Goal: Ask a question

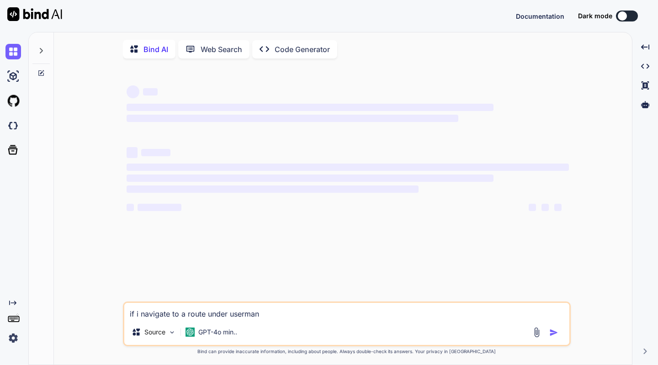
click at [266, 315] on textarea "if i navigate to a route under userman" at bounding box center [346, 311] width 445 height 16
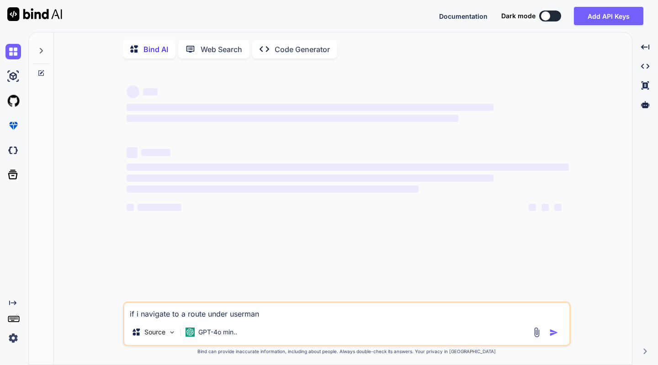
type textarea "x"
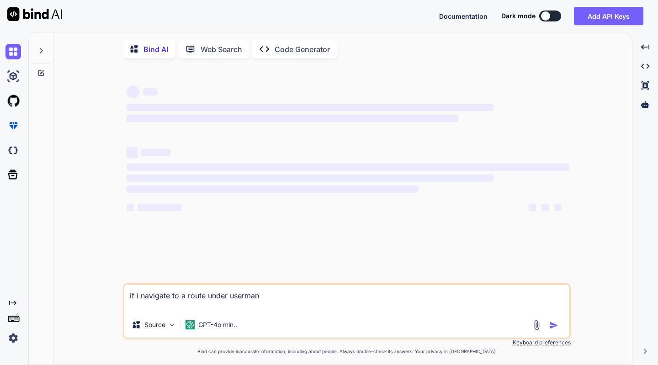
type textarea "if i navigate to a route under userman"
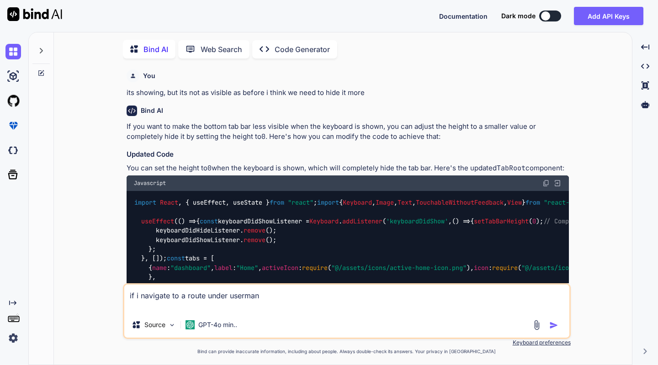
scroll to position [3, 0]
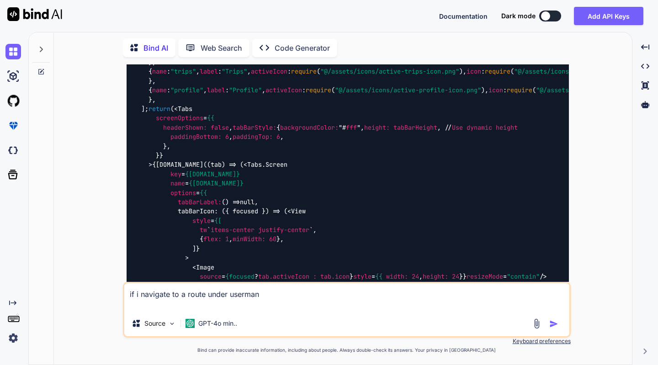
type textarea "x"
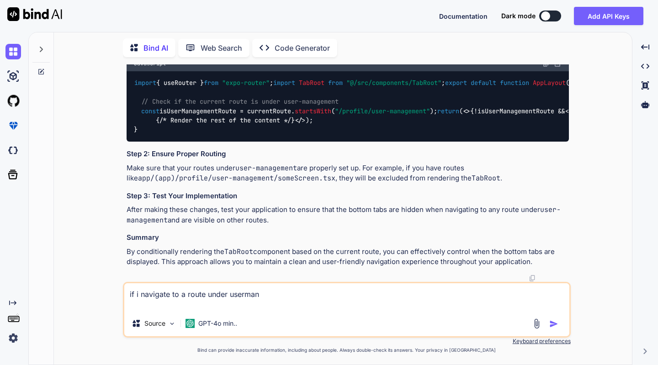
scroll to position [4141, 0]
click at [262, 298] on textarea "if i navigate to a route under userman" at bounding box center [346, 296] width 445 height 27
type textarea "if i navigate to a route under usermanm"
type textarea "x"
type textarea "if i navigate to a route under usermanma"
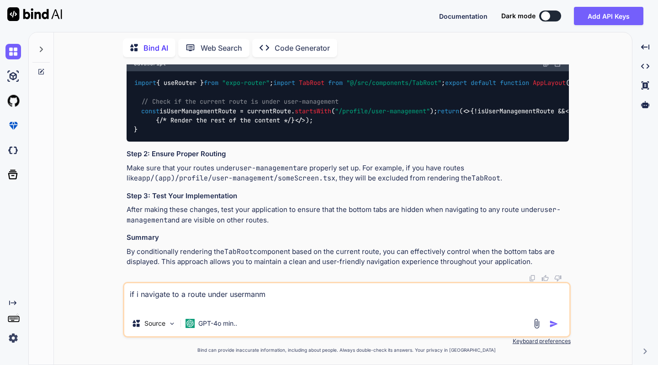
type textarea "x"
type textarea "if i navigate to a route under usermanman"
type textarea "x"
type textarea "if i navigate to a route under usermanma"
type textarea "x"
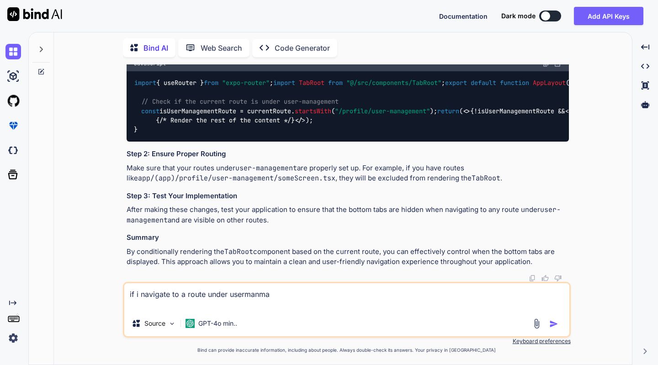
type textarea "if i navigate to a route under usermanm"
type textarea "x"
type textarea "if i navigate to a route under userman"
type textarea "x"
type textarea "if i navigate to a route under usermana"
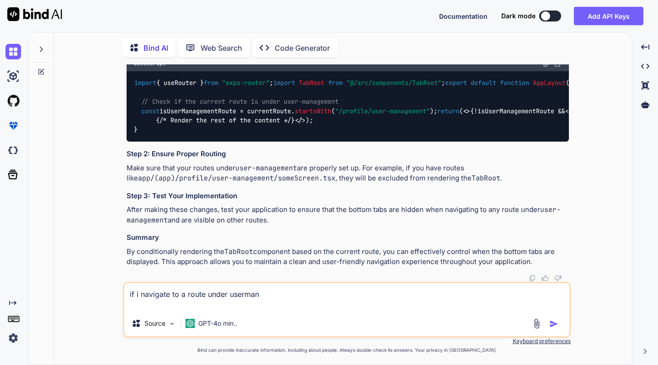
type textarea "x"
type textarea "if i navigate to a route under usermanag"
type textarea "x"
type textarea "if i navigate to a route under usermanage"
type textarea "x"
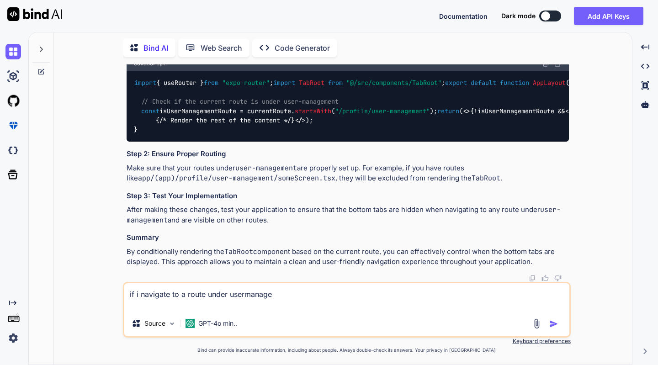
type textarea "if i navigate to a route under usermanag"
type textarea "x"
type textarea "if i navigate to a route under usermana"
type textarea "x"
type textarea "if i navigate to a route under userman"
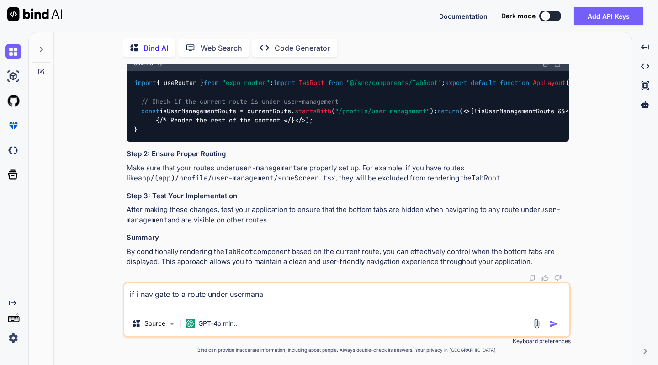
type textarea "x"
type textarea "if i navigate to a route under userma"
type textarea "x"
type textarea "if i navigate to a route under userm"
type textarea "x"
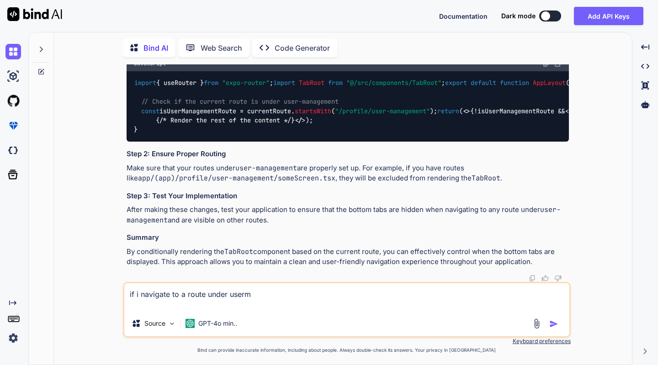
type textarea "if i navigate to a route under user"
type textarea "x"
type textarea "if i navigate to a route under user-"
type textarea "x"
type textarea "if i navigate to a route under user-m"
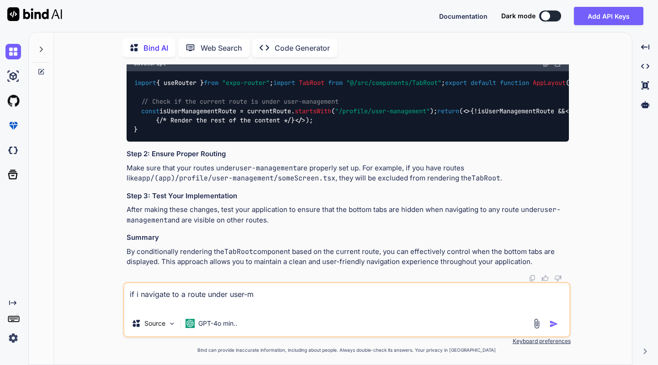
type textarea "x"
type textarea "if i navigate to a route under user-ma"
type textarea "x"
type textarea "if i navigate to a route under user-man"
type textarea "x"
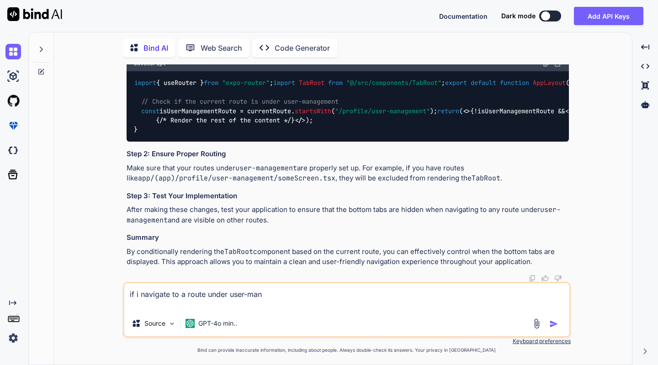
type textarea "if i navigate to a route under user-mana"
type textarea "x"
type textarea "if i navigate to a route under user-[GEOGRAPHIC_DATA]"
type textarea "x"
type textarea "if i navigate to a route under user-manage"
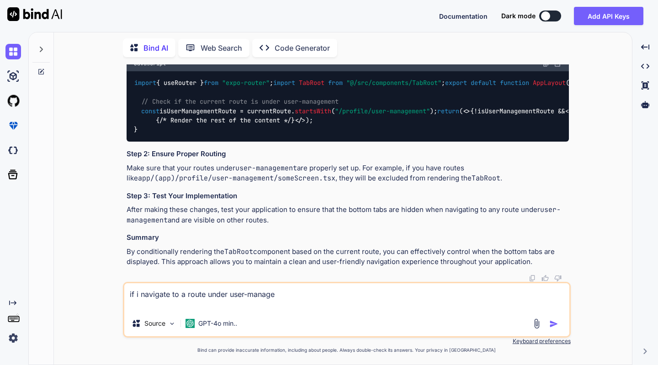
type textarea "x"
type textarea "if i navigate to a route under user-manage"
type textarea "x"
type textarea "if i navigate to a route under user-manage"
type textarea "x"
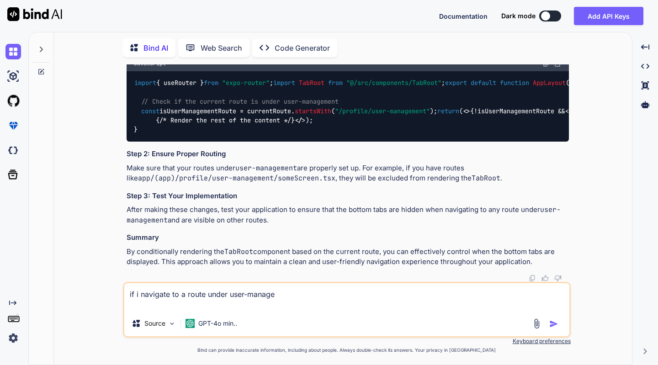
type textarea "if i navigate to a route under user-managem"
type textarea "x"
type textarea "if i navigate to a route under user-manageme"
type textarea "x"
type textarea "if i navigate to a route under user-managemen"
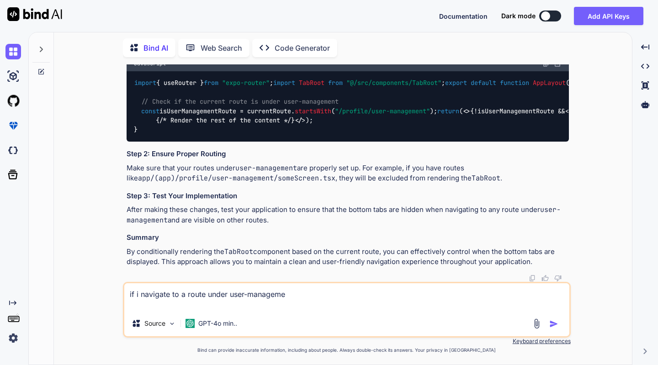
type textarea "x"
type textarea "if i navigate to a route under user-managemen"
type textarea "x"
type textarea "if i navigate to a route under user-managemen"
type textarea "x"
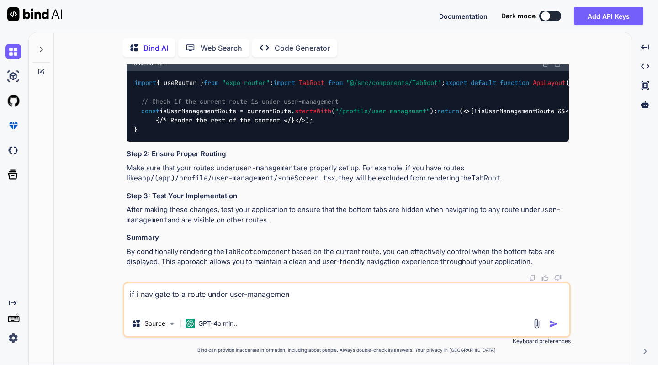
type textarea "if i navigate to a route under user-management"
type textarea "x"
type textarea "if i navigate to a route under user-management,"
type textarea "x"
type textarea "if i navigate to a route under user-management,"
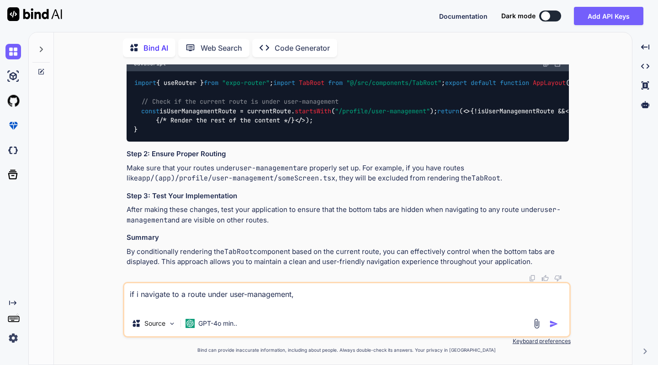
type textarea "x"
type textarea "if i navigate to a route under user-management, i"
type textarea "x"
type textarea "if i navigate to a route under user-management, it"
type textarea "x"
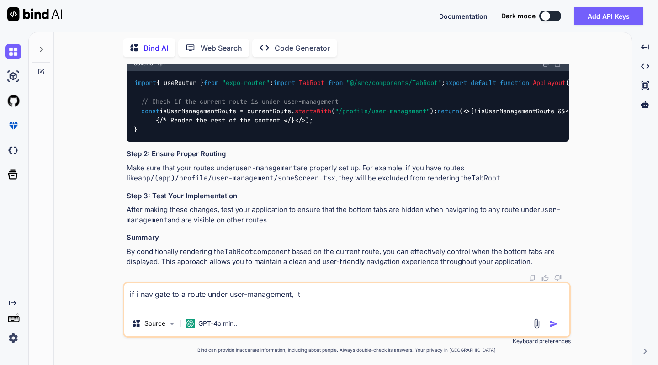
type textarea "if i navigate to a route under user-management, it"
type textarea "x"
type textarea "if i navigate to a route under user-management, it t"
type textarea "x"
type textarea "if i navigate to a route under user-management, it ta"
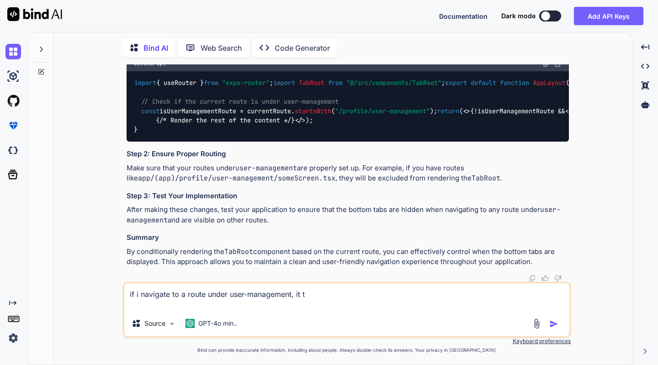
type textarea "x"
type textarea "if i navigate to a route under user-management, it tak"
type textarea "x"
type textarea "if i navigate to a route under user-management, it take"
type textarea "x"
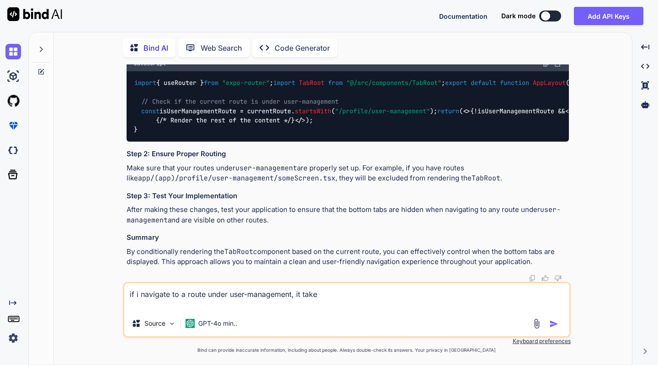
type textarea "if i navigate to a route under user-management, it take"
type textarea "x"
type textarea "if i navigate to a route under user-management, it take"
type textarea "x"
type textarea "if i navigate to a route under user-management, it takes"
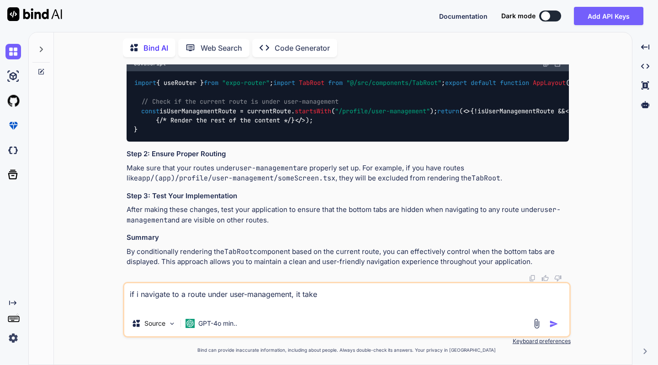
type textarea "x"
type textarea "if i navigate to a route under user-management, it takes"
type textarea "x"
type textarea "if i navigate to a route under user-management, it takes m"
type textarea "x"
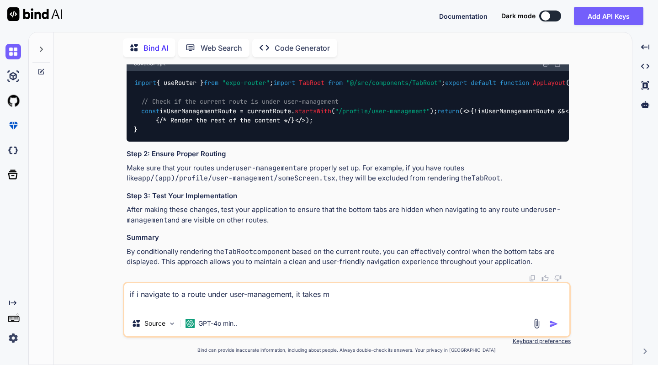
type textarea "if i navigate to a route under user-management, it takes me"
type textarea "x"
type textarea "if i navigate to a route under user-management, it takes me"
type textarea "x"
type textarea "if i navigate to a route under user-management, it takes me t"
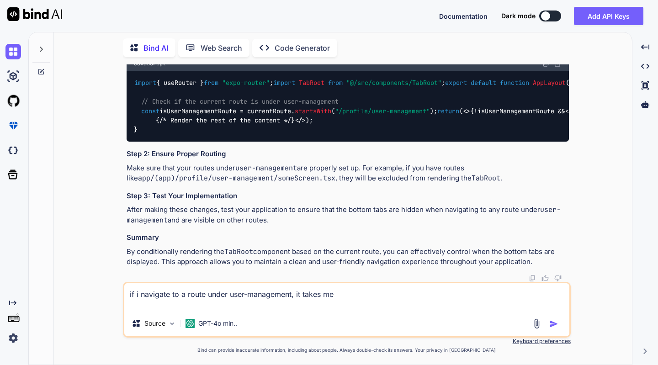
type textarea "x"
type textarea "if i navigate to a route under user-management, it takes me to"
type textarea "x"
type textarea "if i navigate to a route under user-management, it takes me to"
type textarea "x"
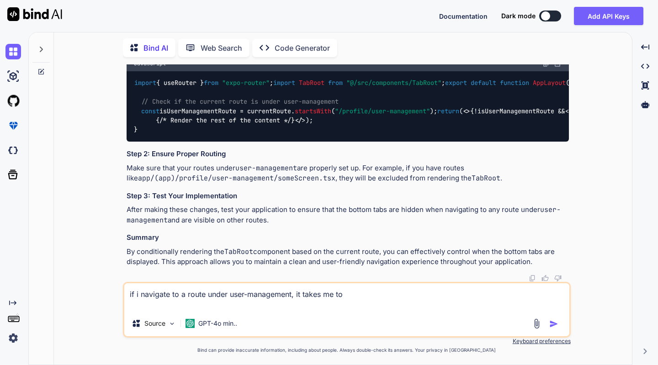
type textarea "if i navigate to a route under user-management, it takes me to t"
type textarea "x"
type textarea "if i navigate to a route under user-management, it takes me to th"
type textarea "x"
type textarea "if i navigate to a route under user-management, it takes me to the"
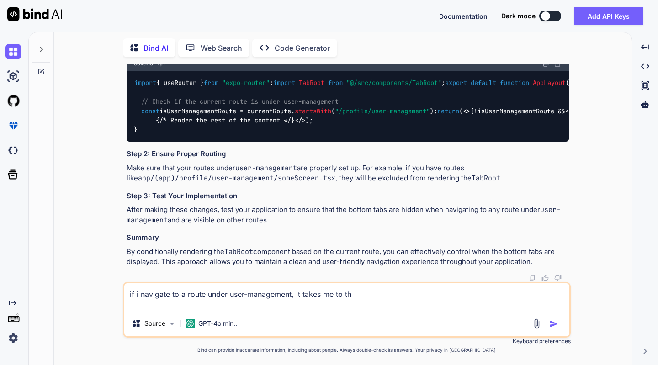
type textarea "x"
type textarea "if i navigate to a route under user-management, it takes me to the"
type textarea "x"
type textarea "if i navigate to a route under user-management, it takes me to the t"
type textarea "x"
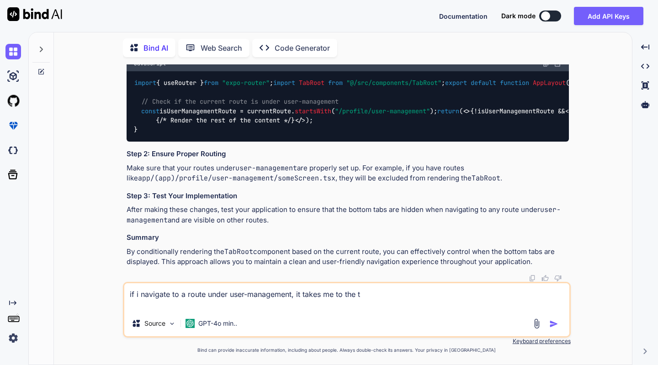
type textarea "if i navigate to a route under user-management, it takes me to the ta"
type textarea "x"
type textarea "if i navigate to a route under user-management, it takes me to the t"
type textarea "x"
type textarea "if i navigate to a route under user-management, it takes me to the"
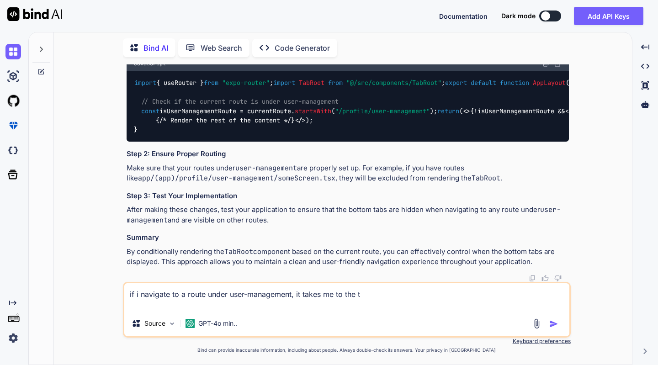
type textarea "x"
type textarea "if i navigate to a route under user-management, it takes me to the d"
type textarea "x"
type textarea "if i navigate to a route under user-management, it takes me to the da"
type textarea "x"
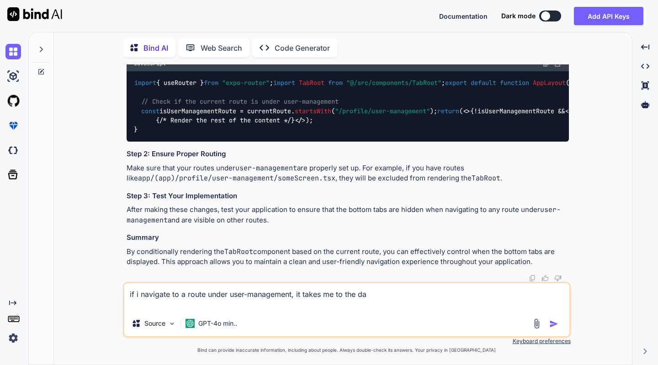
type textarea "if i navigate to a route under user-management, it takes me to the das"
type textarea "x"
type textarea "if i navigate to a route under user-management, it takes me to the dash"
type textarea "x"
type textarea "if i navigate to a route under user-management, it takes me to the dashb"
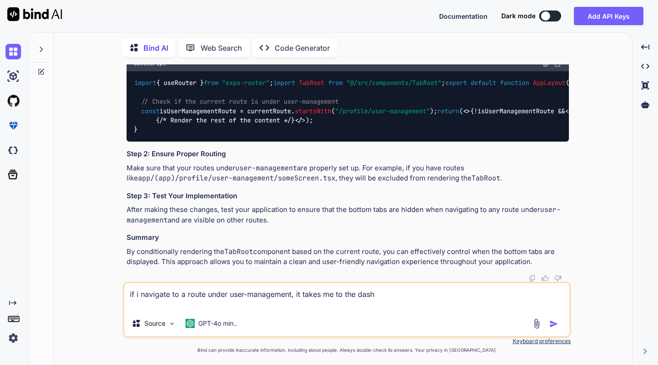
type textarea "x"
type textarea "if i navigate to a route under user-management, it takes me to the dashbo"
type textarea "x"
type textarea "if i navigate to a route under user-management, it takes me to the dashbor"
type textarea "x"
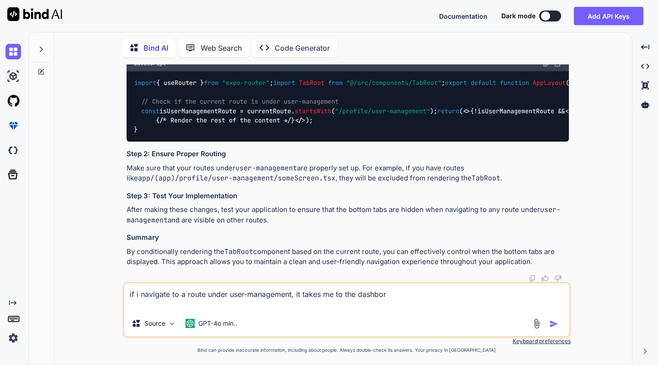
type textarea "if i navigate to a route under user-management, it takes me to the dashbord"
type textarea "x"
type textarea "if i navigate to a route under user-management, it takes me to the dashbord"
type textarea "x"
type textarea "if i navigate to a route under user-management, it takes me to the dashbord t"
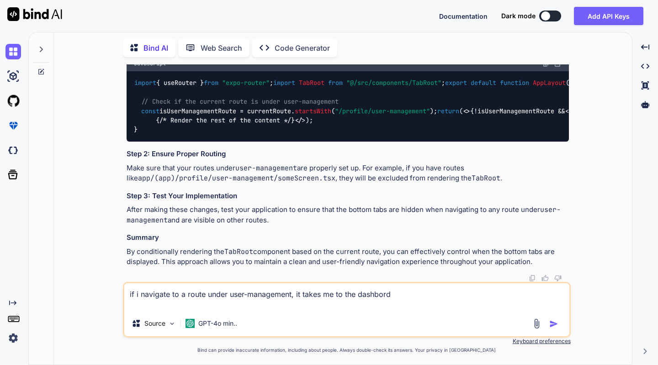
type textarea "x"
type textarea "if i navigate to a route under user-management, it takes me to the dashbord ta"
type textarea "x"
